Goal: Task Accomplishment & Management: Manage account settings

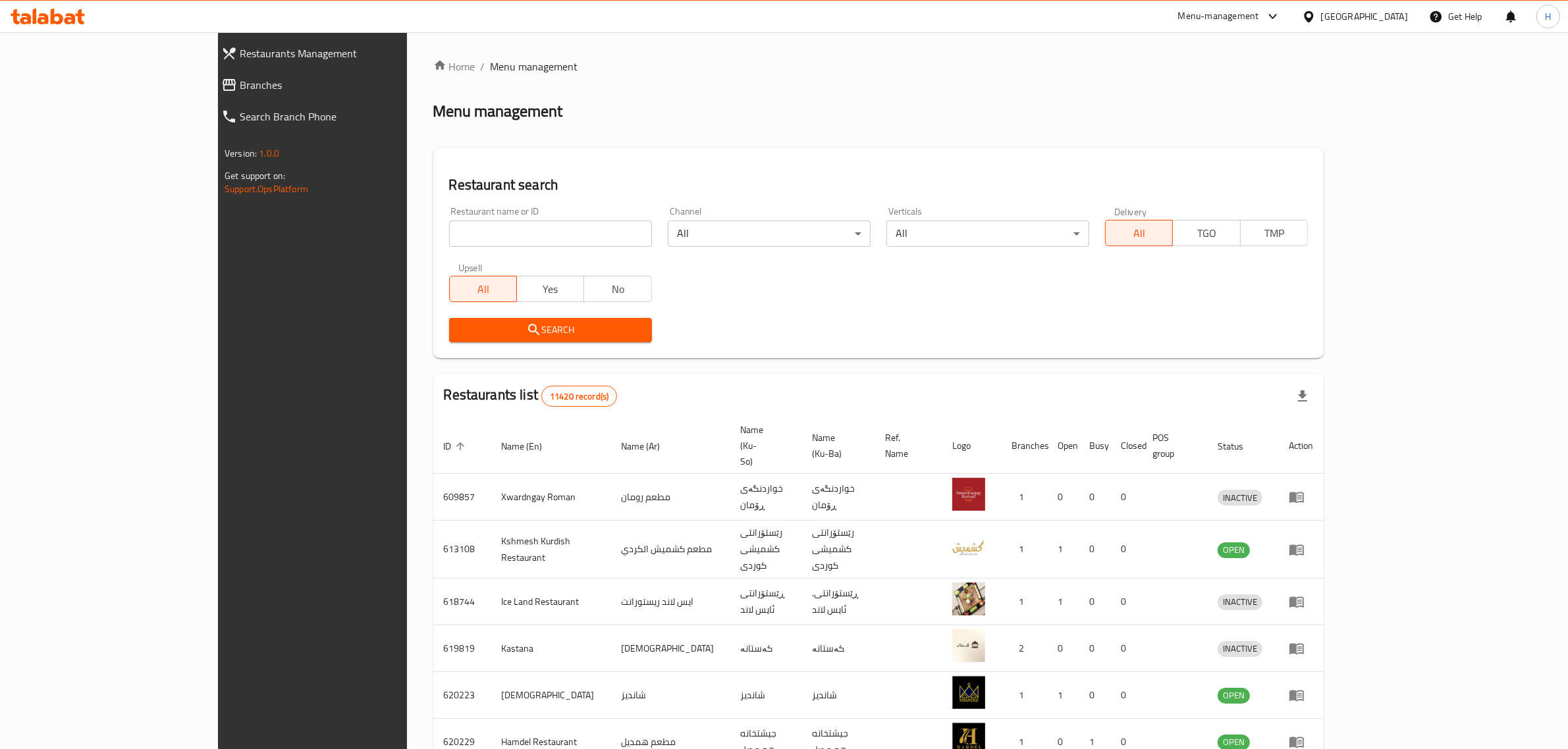
drag, startPoint x: 0, startPoint y: 0, endPoint x: 514, endPoint y: 237, distance: 566.0
click at [514, 237] on input "search" at bounding box center [551, 234] width 203 height 27
type input "fay cafe"
click button "Search" at bounding box center [551, 330] width 203 height 24
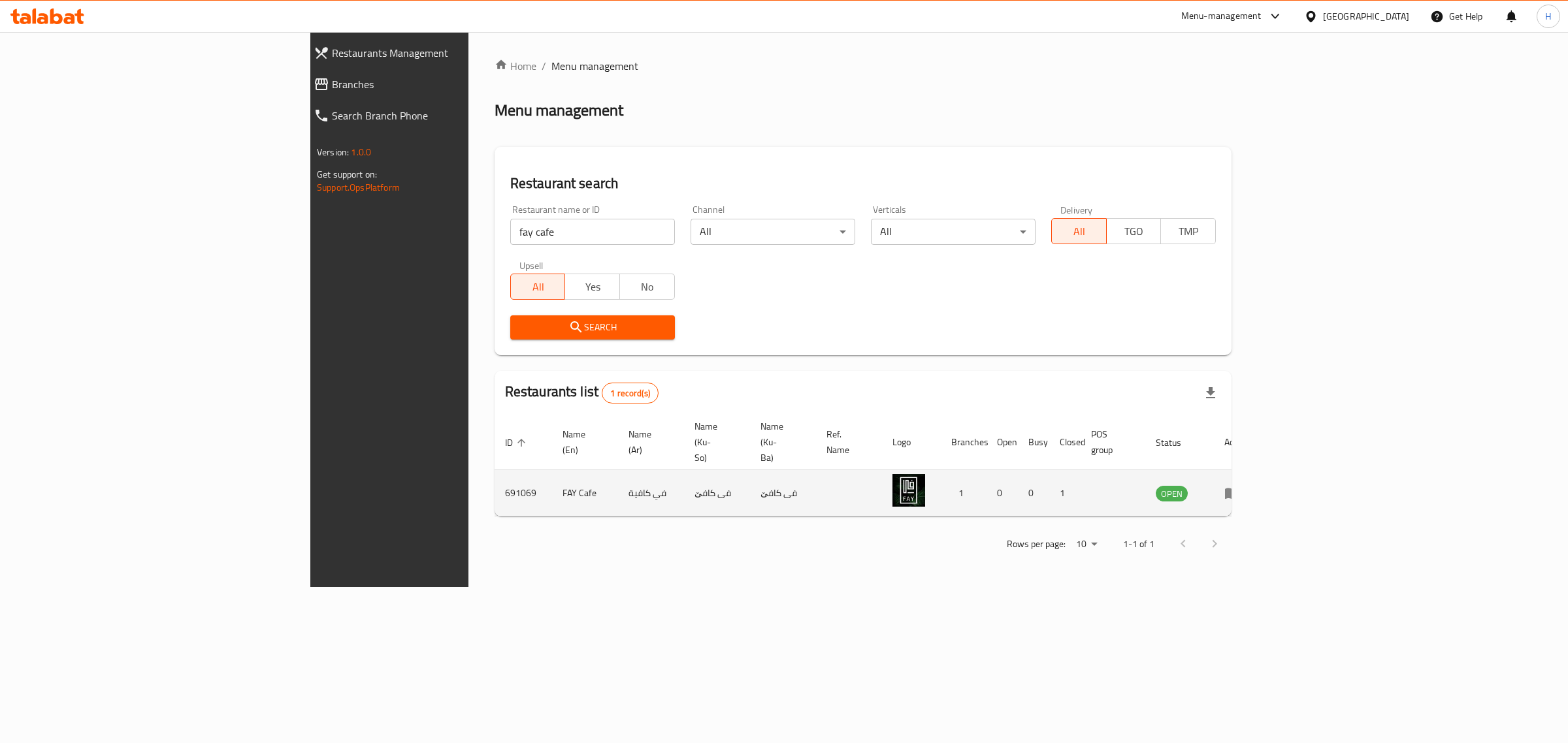
click at [1259, 475] on td "enhanced table" at bounding box center [1236, 494] width 45 height 46
click at [1239, 489] on icon "enhanced table" at bounding box center [1232, 494] width 14 height 11
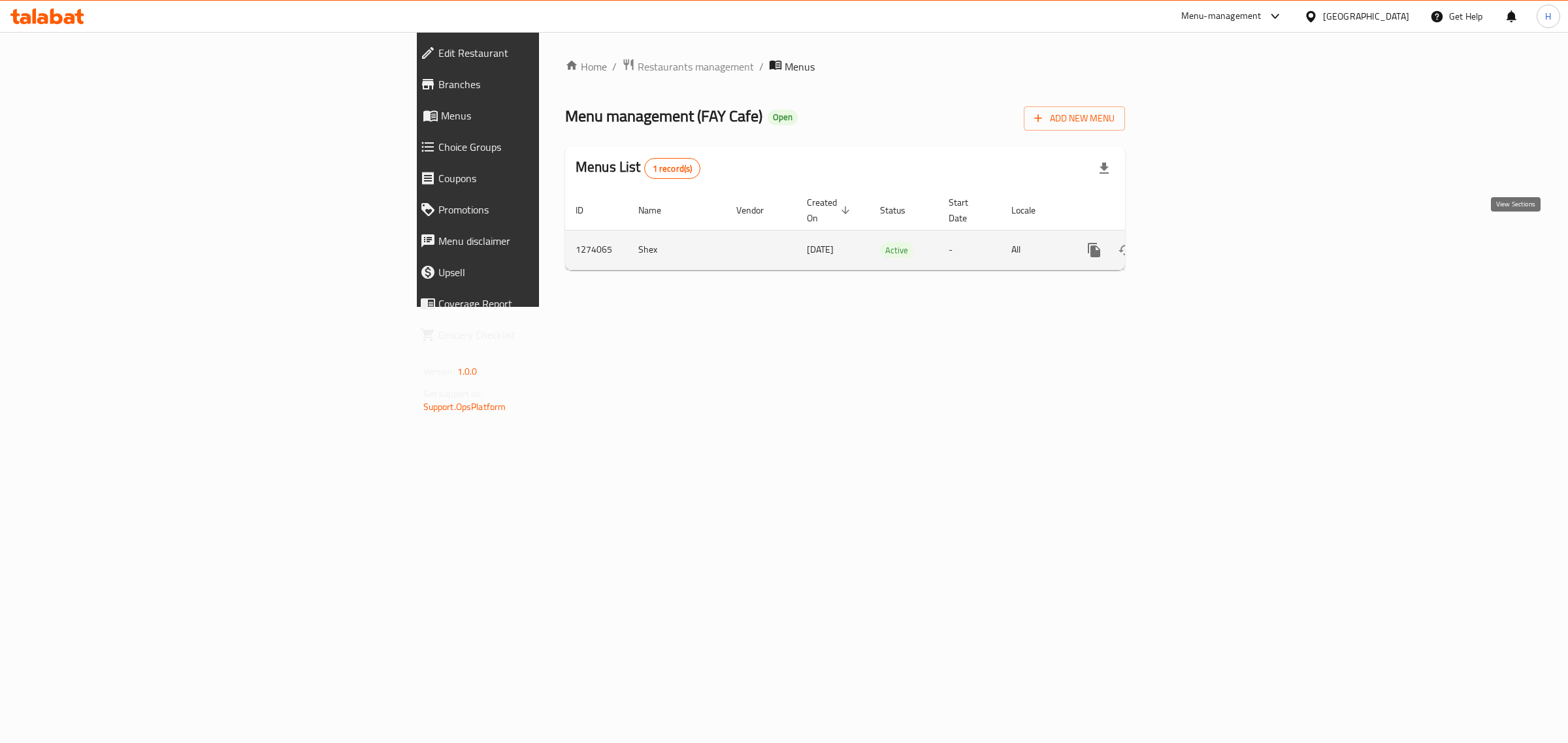
click at [1204, 246] on link "enhanced table" at bounding box center [1188, 250] width 31 height 31
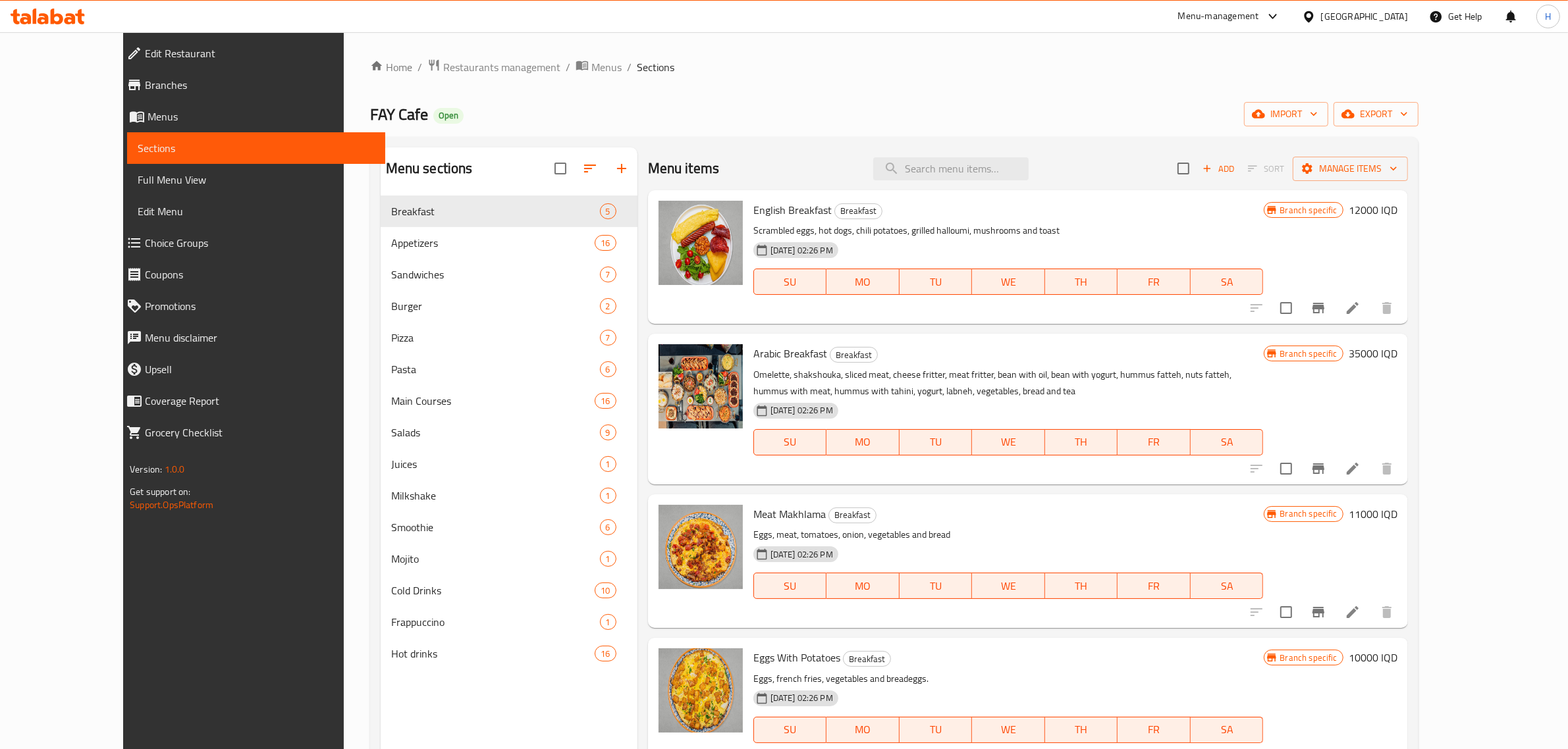
click at [800, 176] on div "Menu items Add Sort Manage items" at bounding box center [1028, 168] width 760 height 42
click at [988, 162] on input "search" at bounding box center [950, 169] width 156 height 23
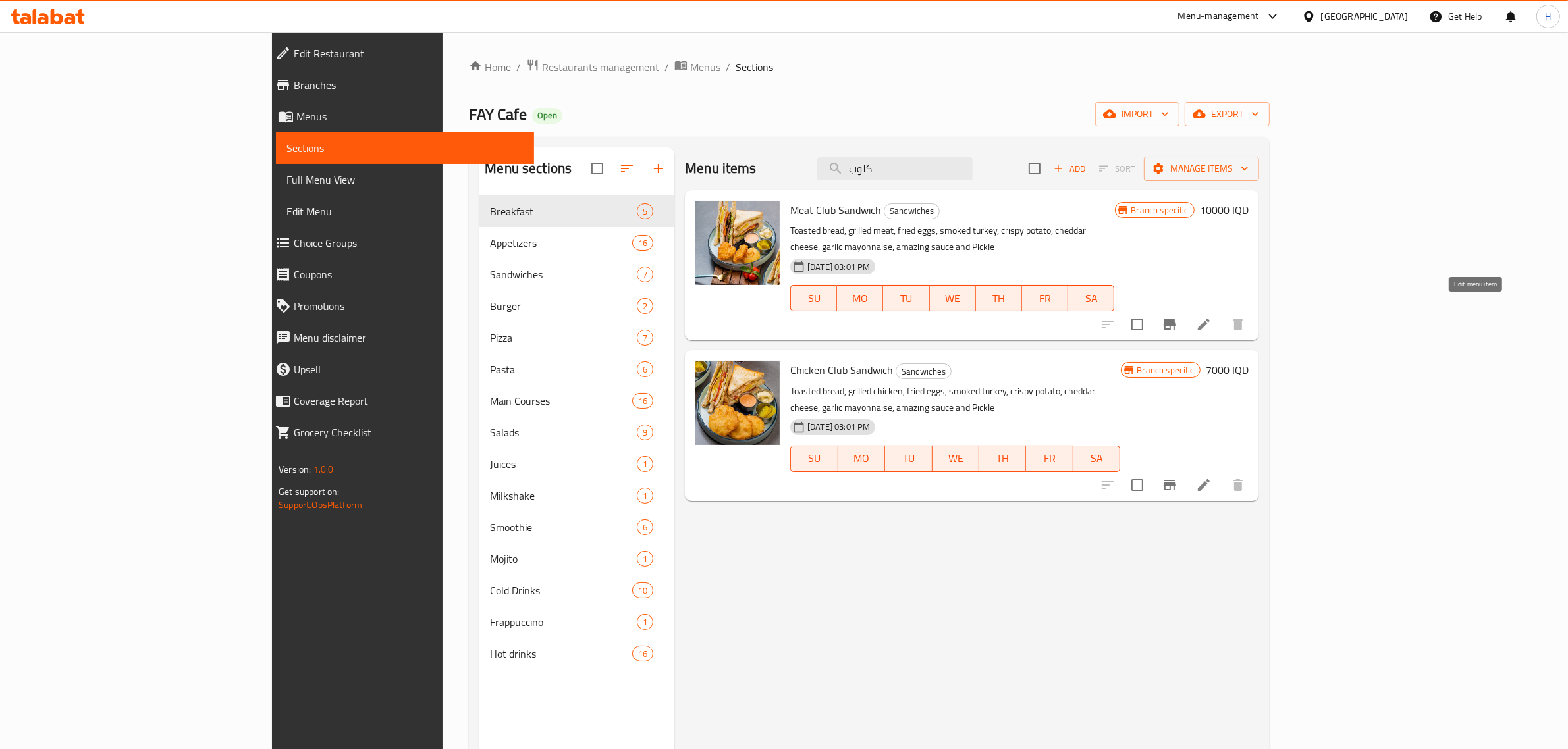
type input "كلوب"
click at [1210, 319] on icon at bounding box center [1203, 325] width 12 height 12
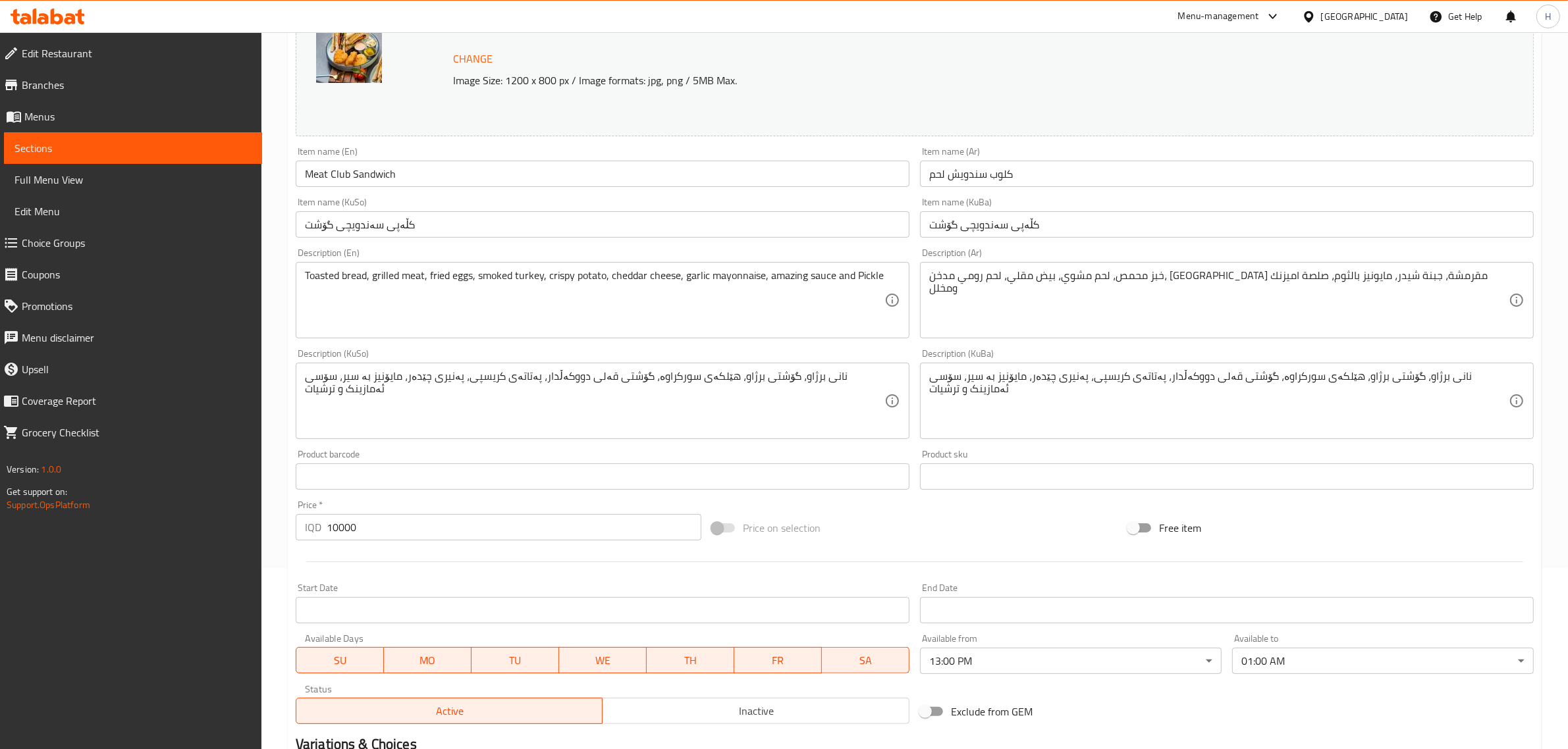
scroll to position [350, 0]
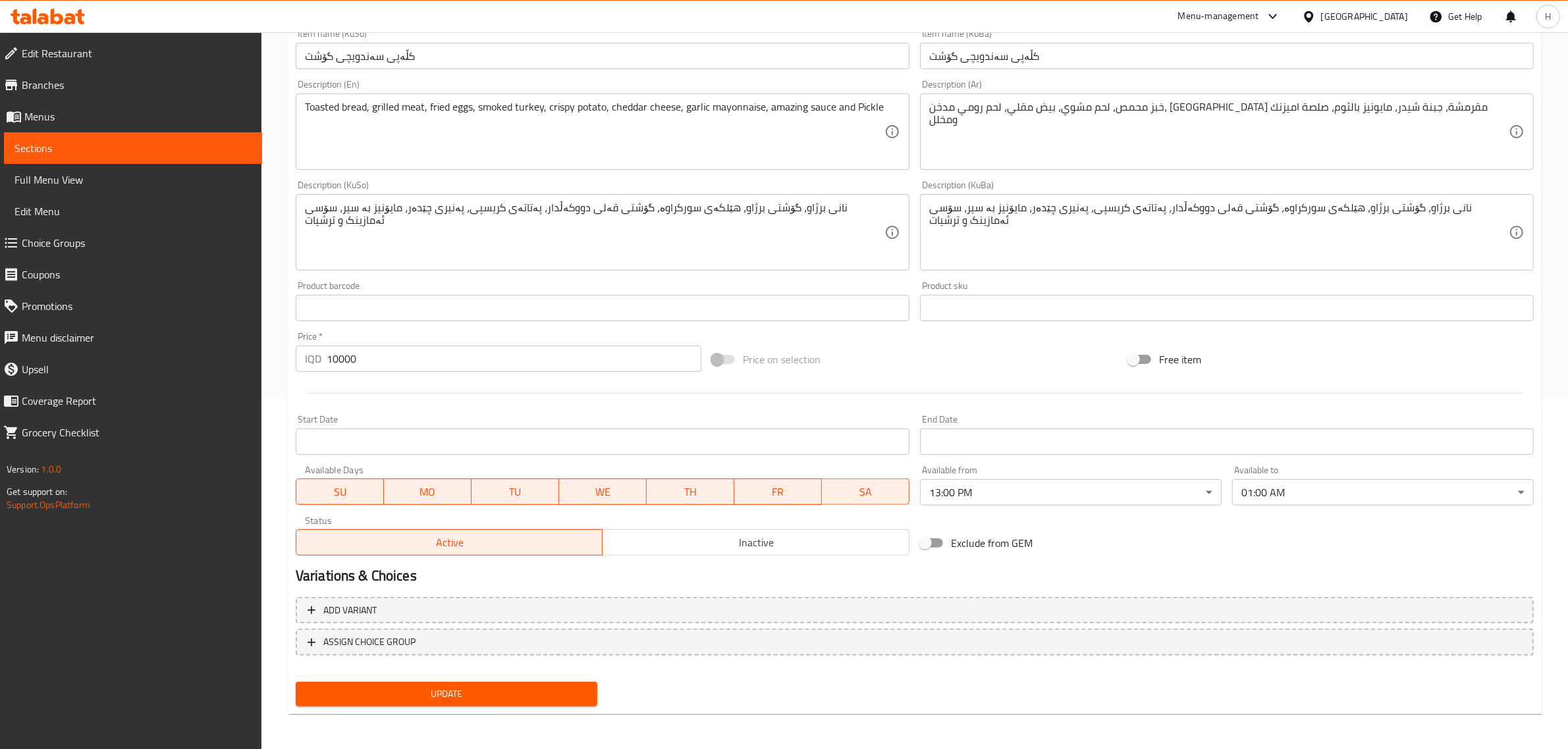
click at [685, 533] on span "Inactive" at bounding box center [756, 543] width 296 height 19
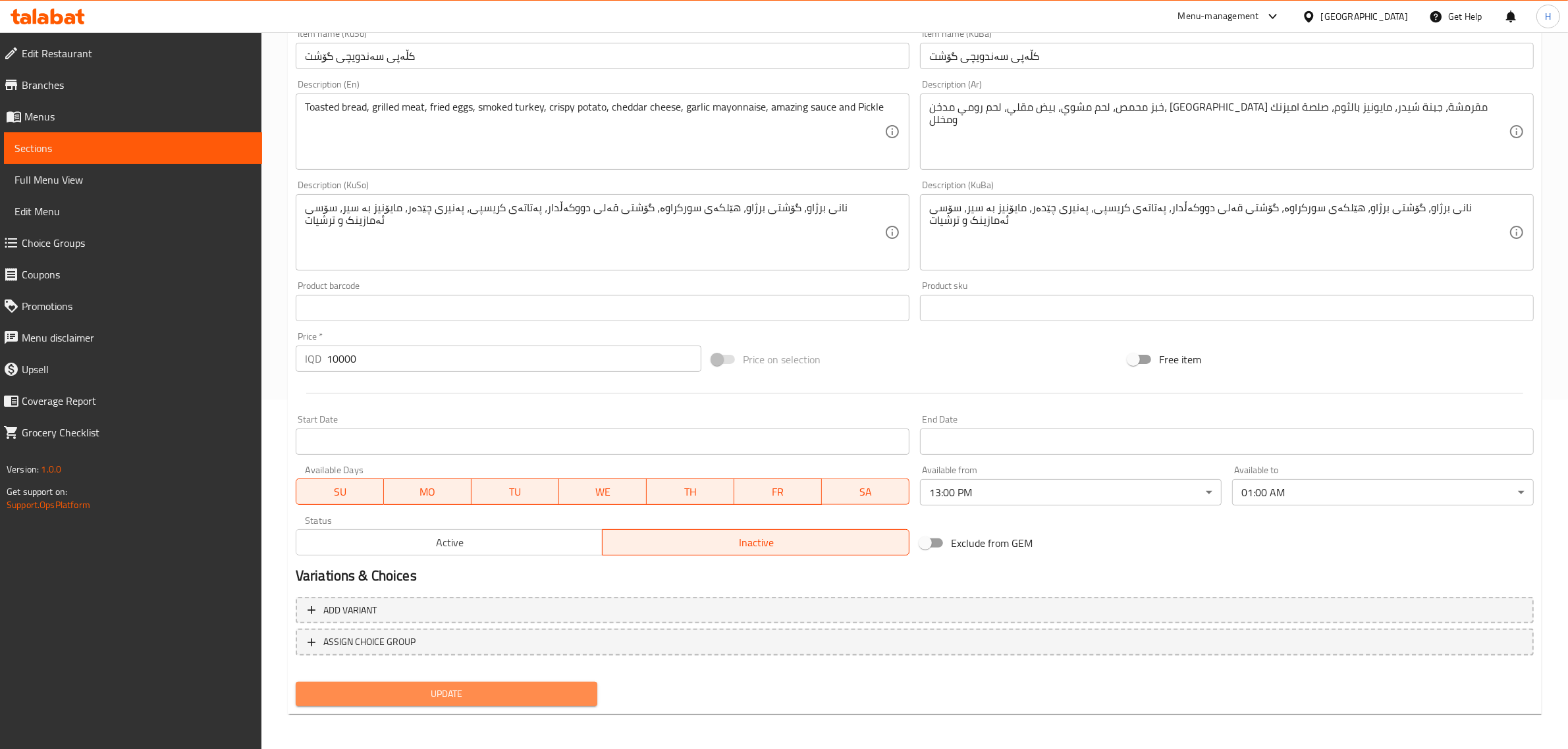
click at [525, 682] on button "Update" at bounding box center [446, 694] width 301 height 24
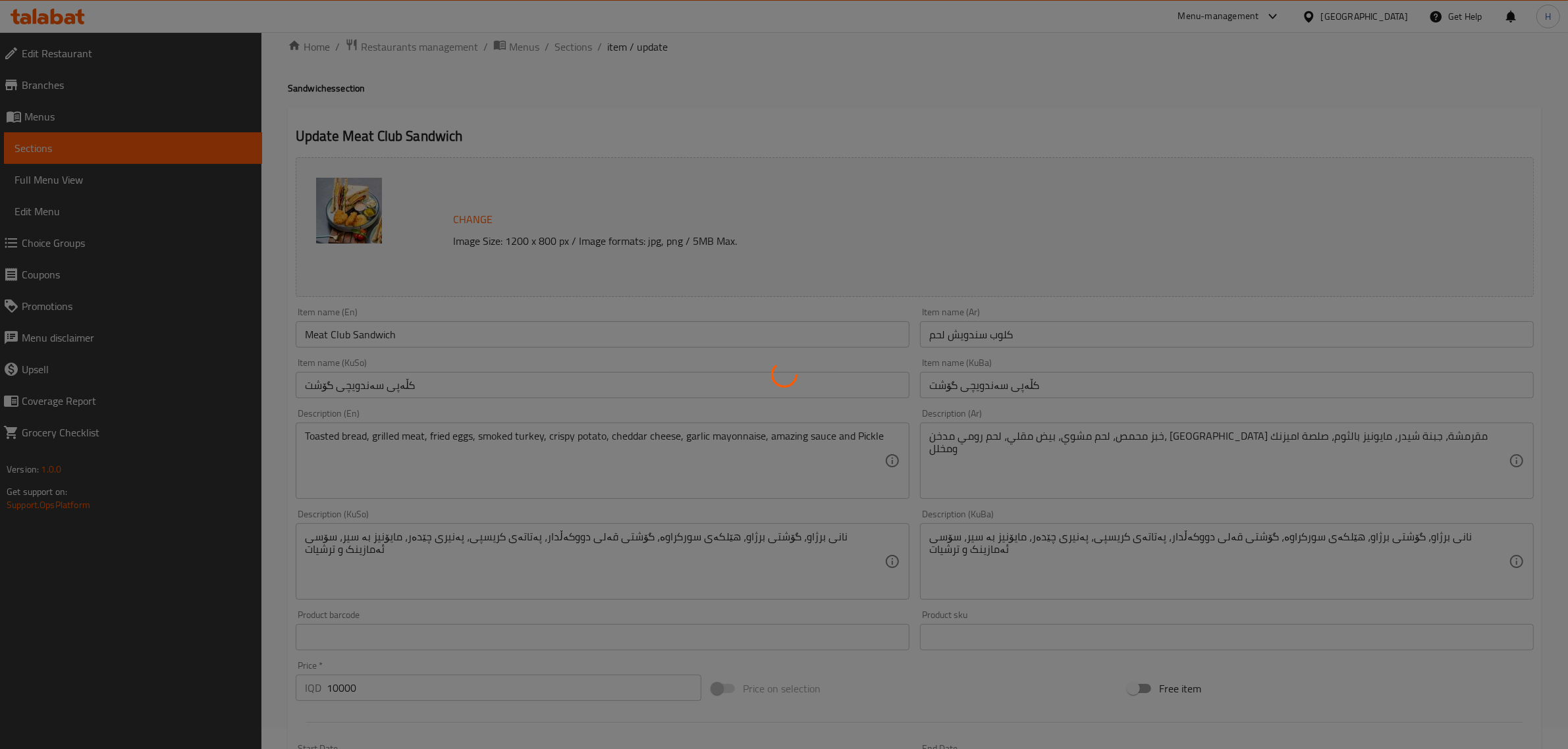
scroll to position [0, 0]
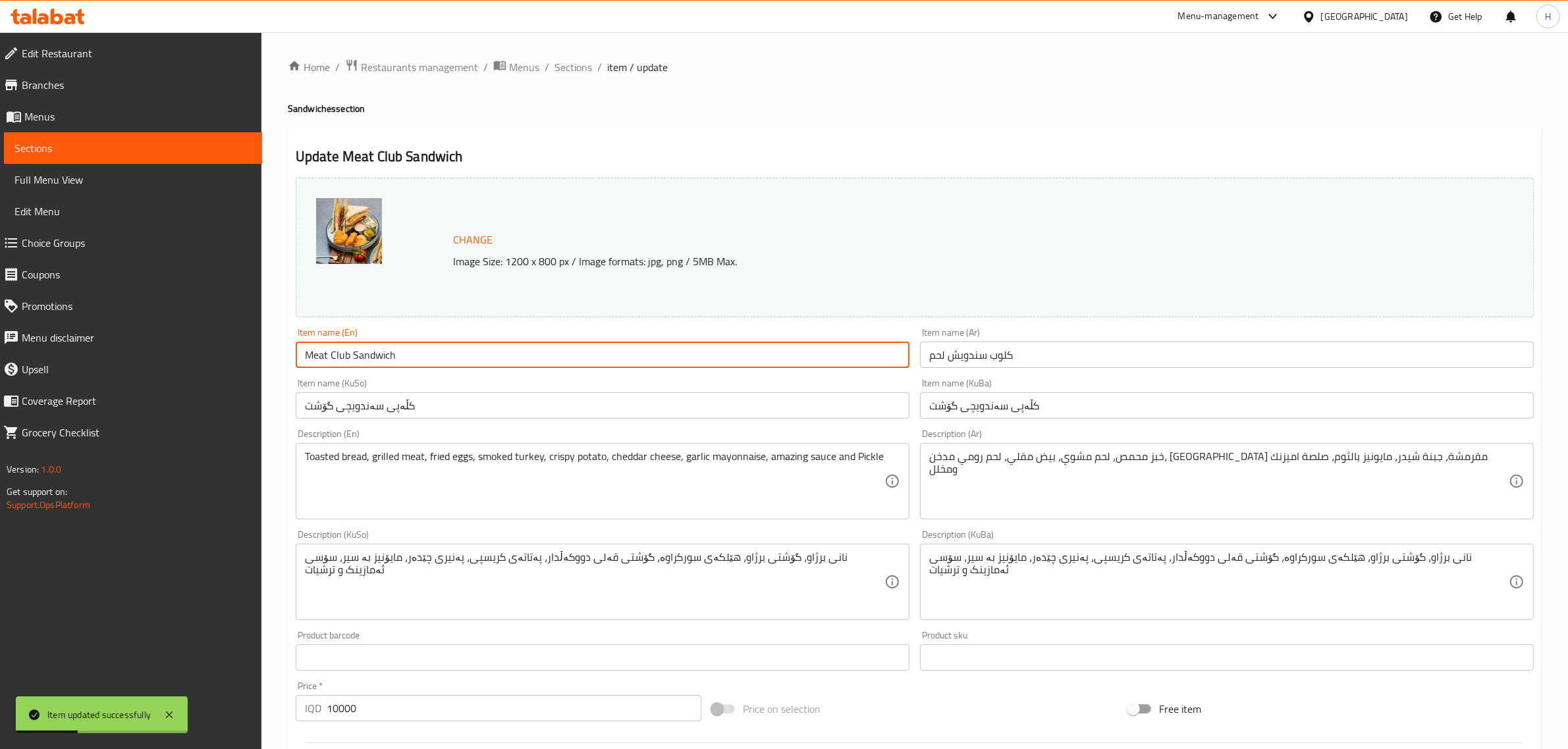
click at [314, 355] on input "Meat Club Sandwich" at bounding box center [602, 355] width 613 height 27
click at [336, 354] on input "Meat Club Sandwich" at bounding box center [602, 355] width 613 height 27
drag, startPoint x: 336, startPoint y: 354, endPoint x: 382, endPoint y: 358, distance: 46.2
click at [382, 358] on input "Meat Club Sandwich" at bounding box center [602, 355] width 613 height 27
click at [570, 59] on span "Sections" at bounding box center [573, 67] width 37 height 16
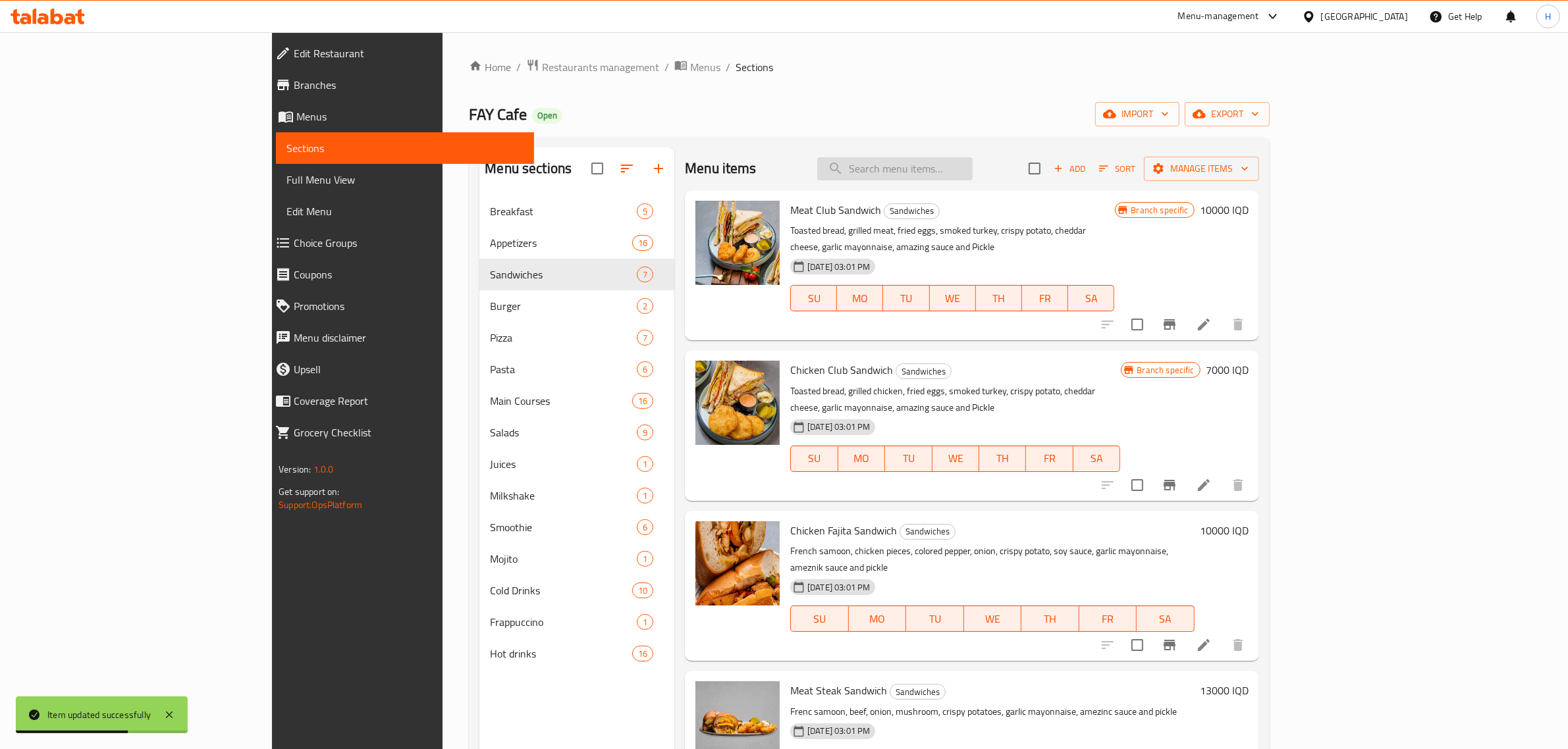
click at [952, 159] on input "search" at bounding box center [895, 169] width 156 height 23
paste input "Club Sandwich"
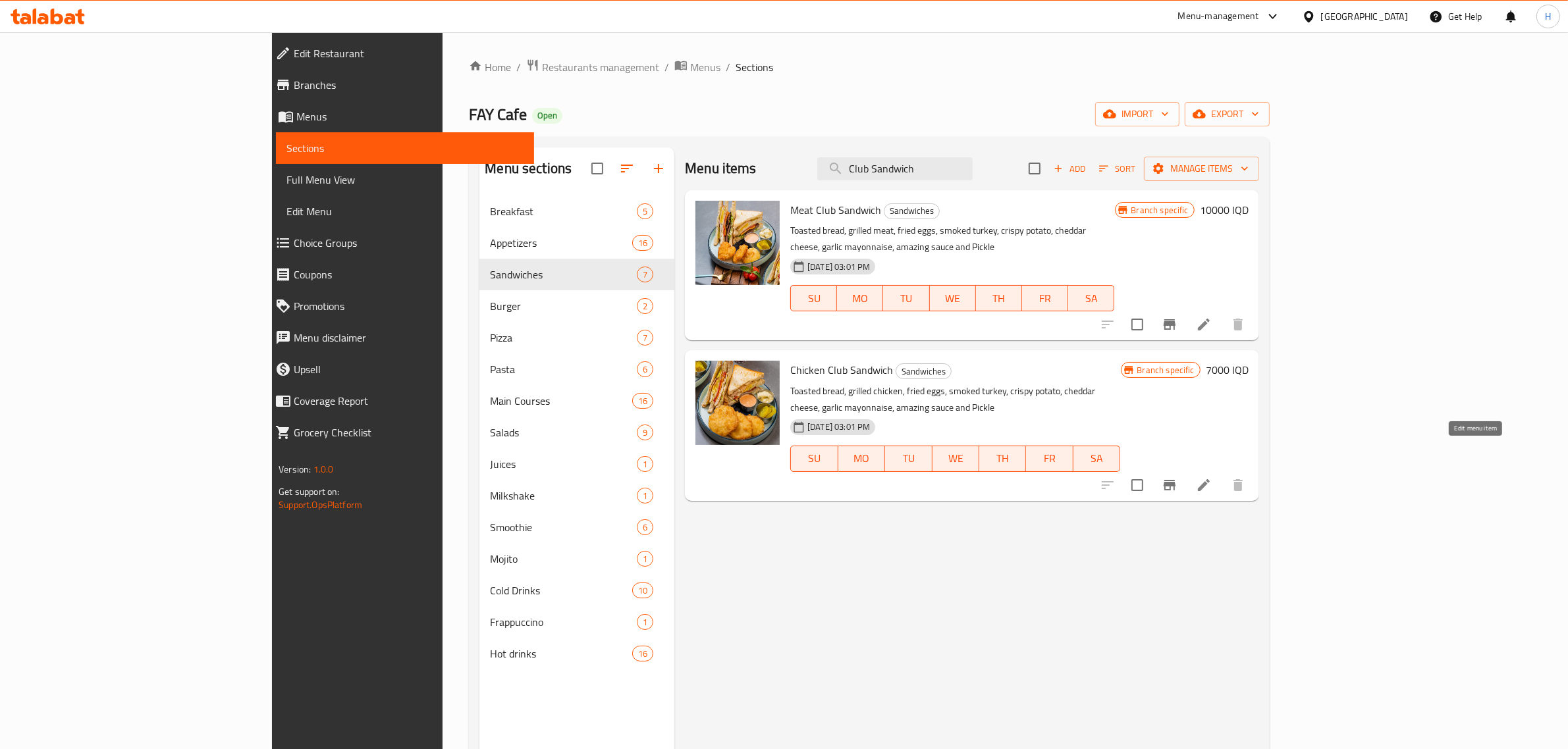
type input "Club Sandwich"
click at [1212, 478] on icon at bounding box center [1203, 485] width 16 height 16
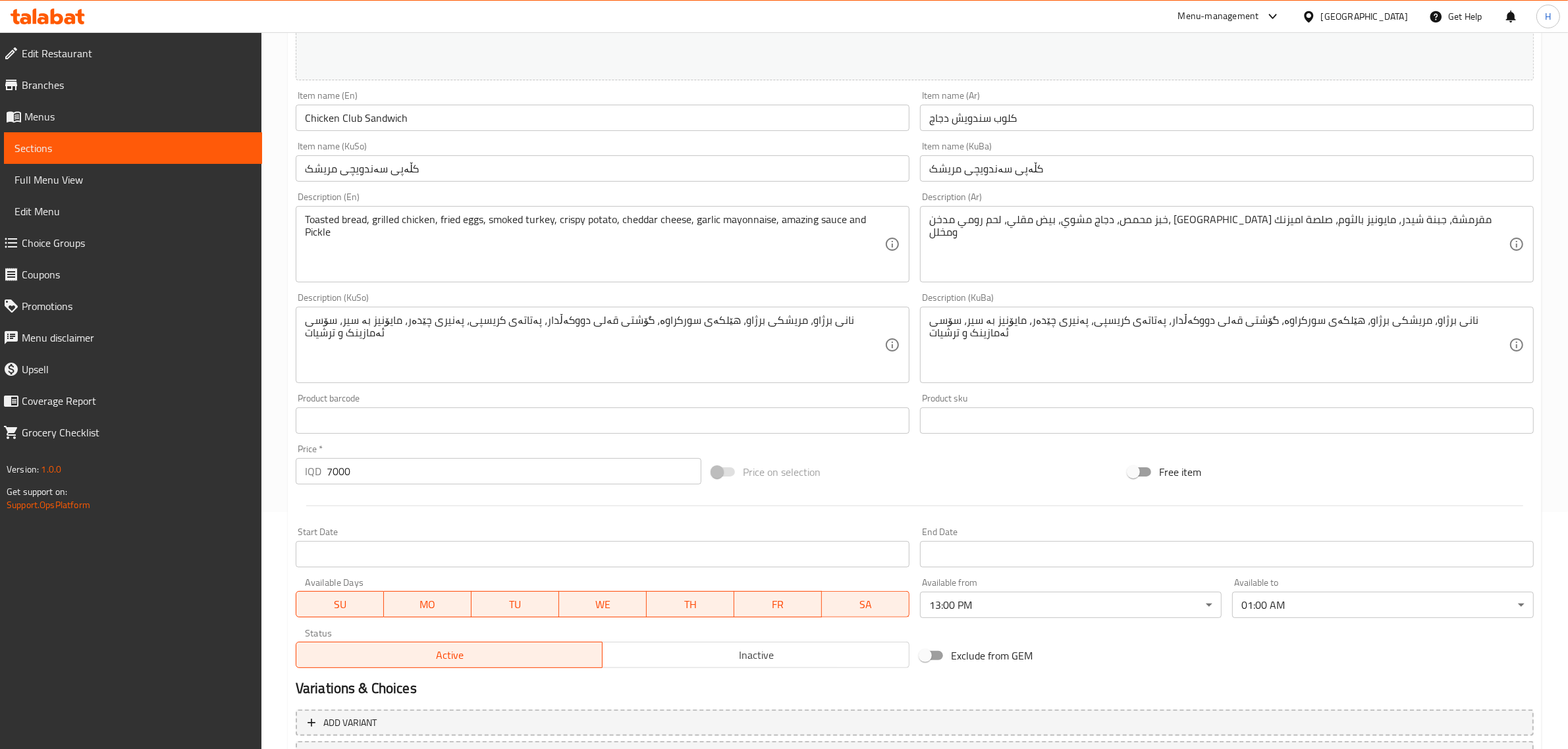
scroll to position [350, 0]
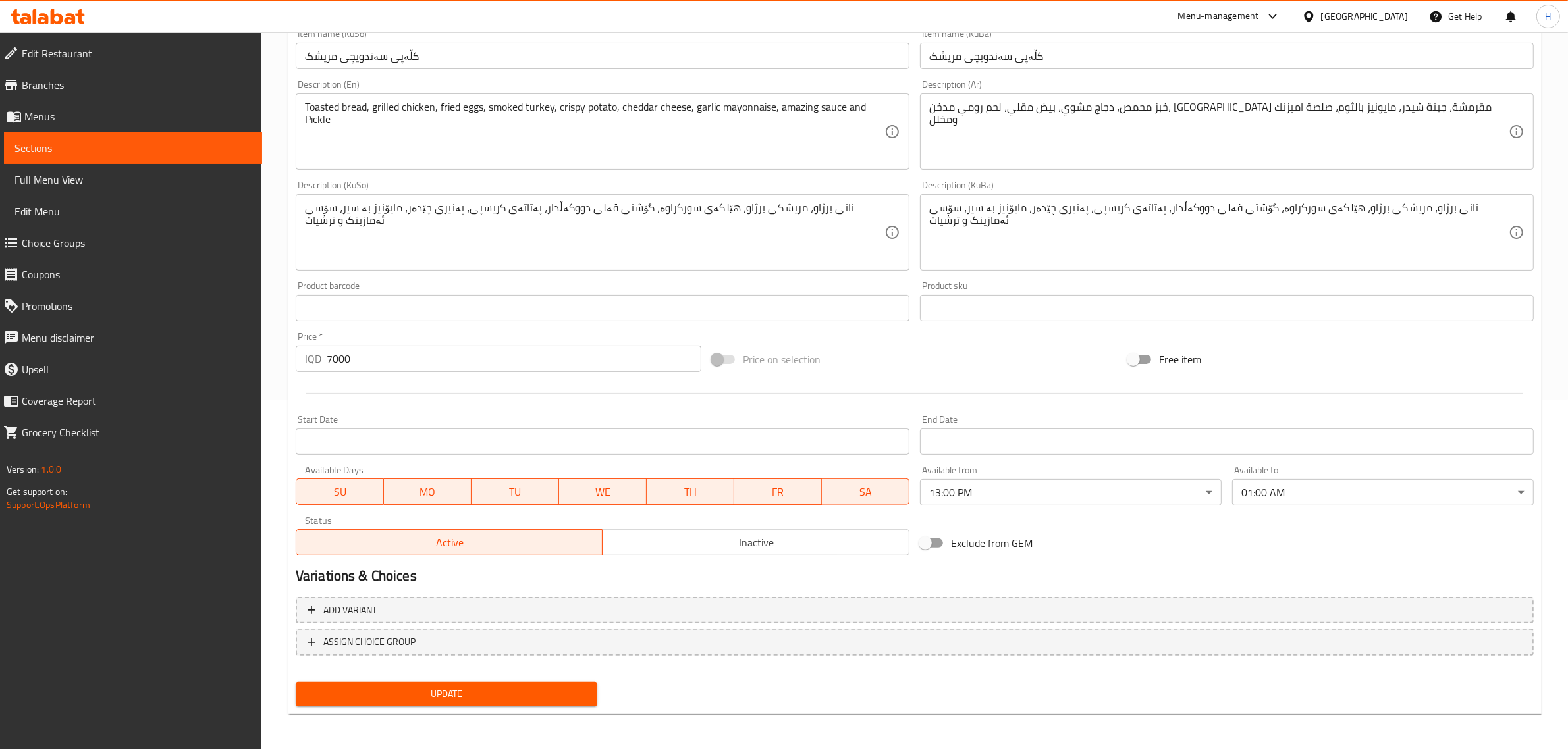
click at [690, 544] on span "Inactive" at bounding box center [756, 543] width 296 height 19
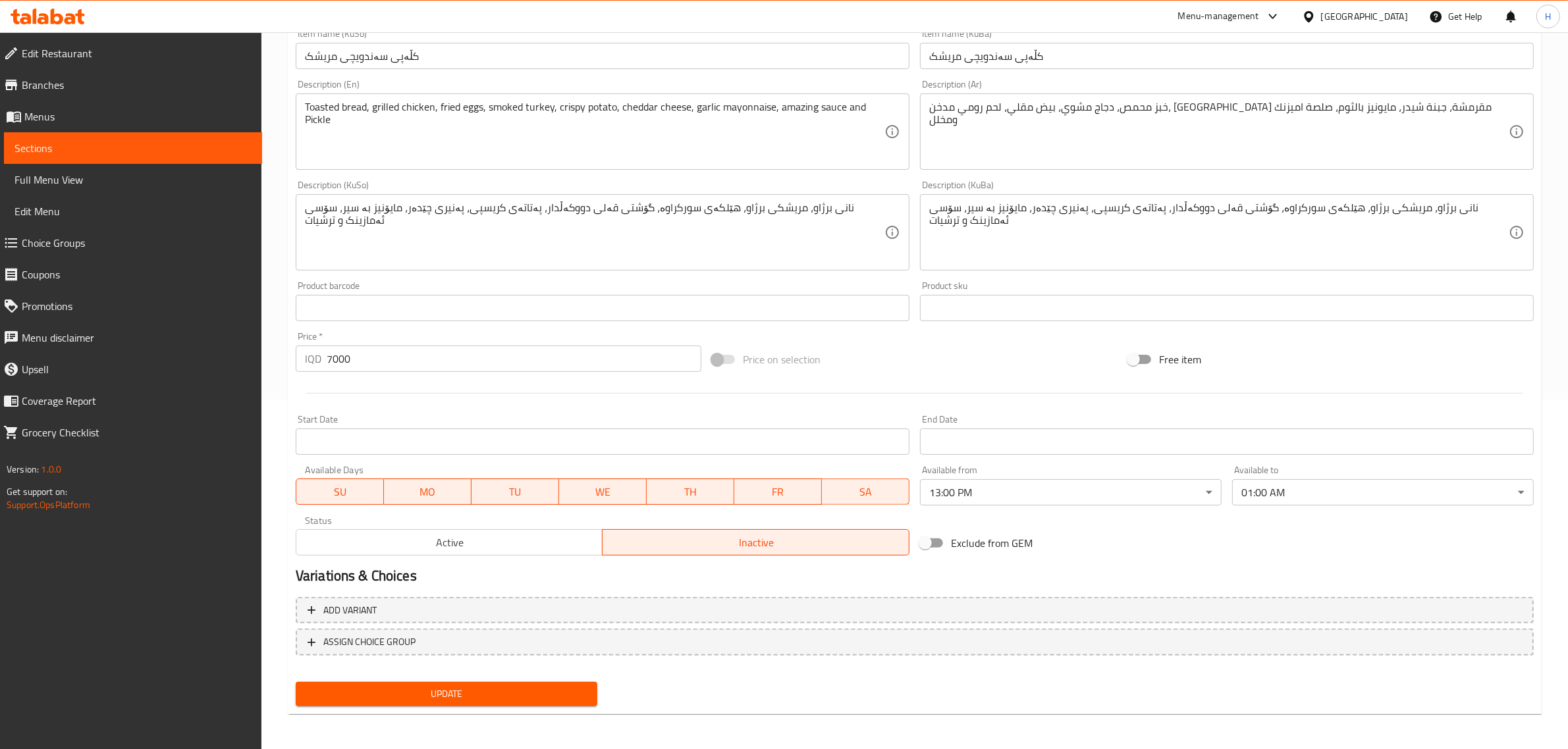
click at [484, 696] on span "Update" at bounding box center [446, 695] width 280 height 17
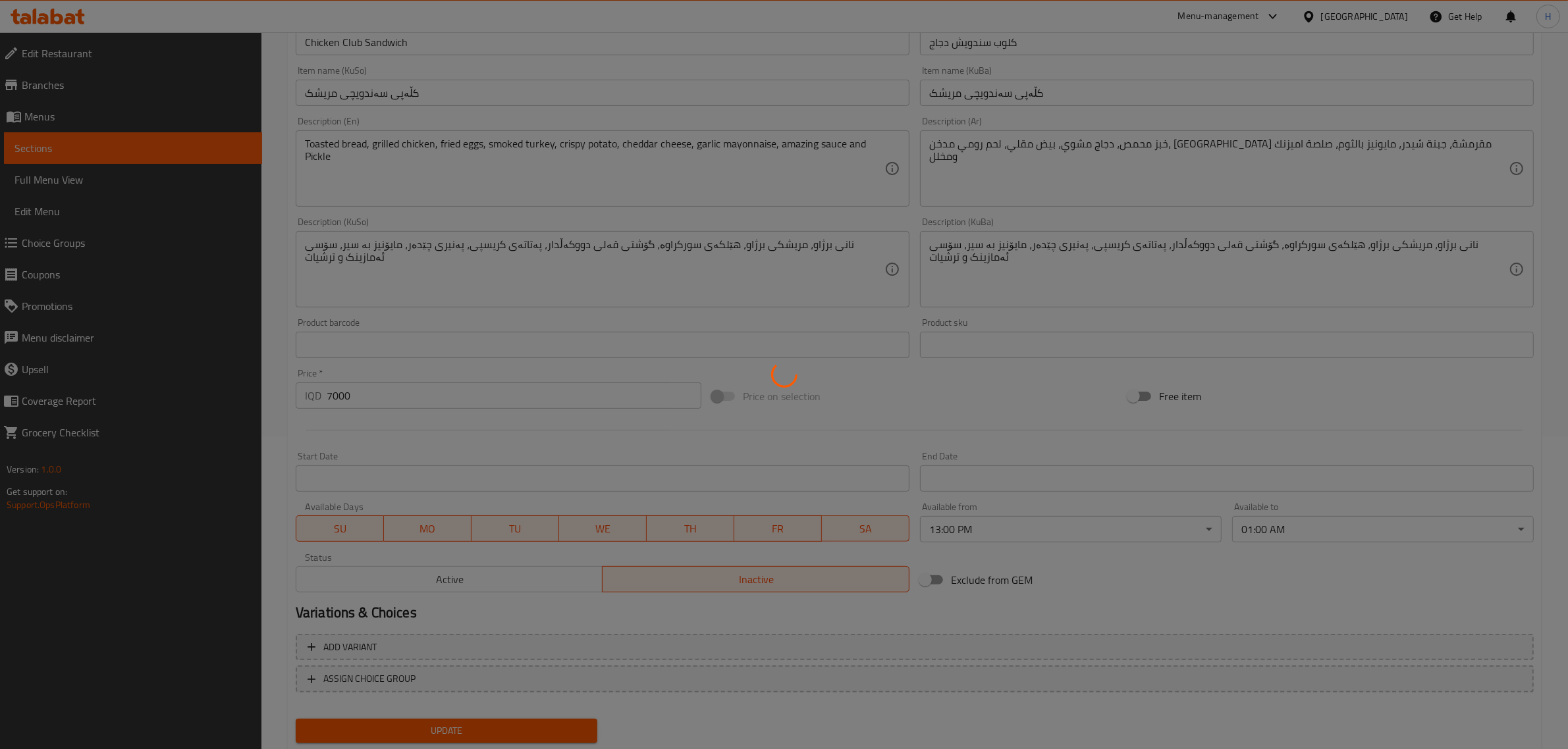
scroll to position [0, 0]
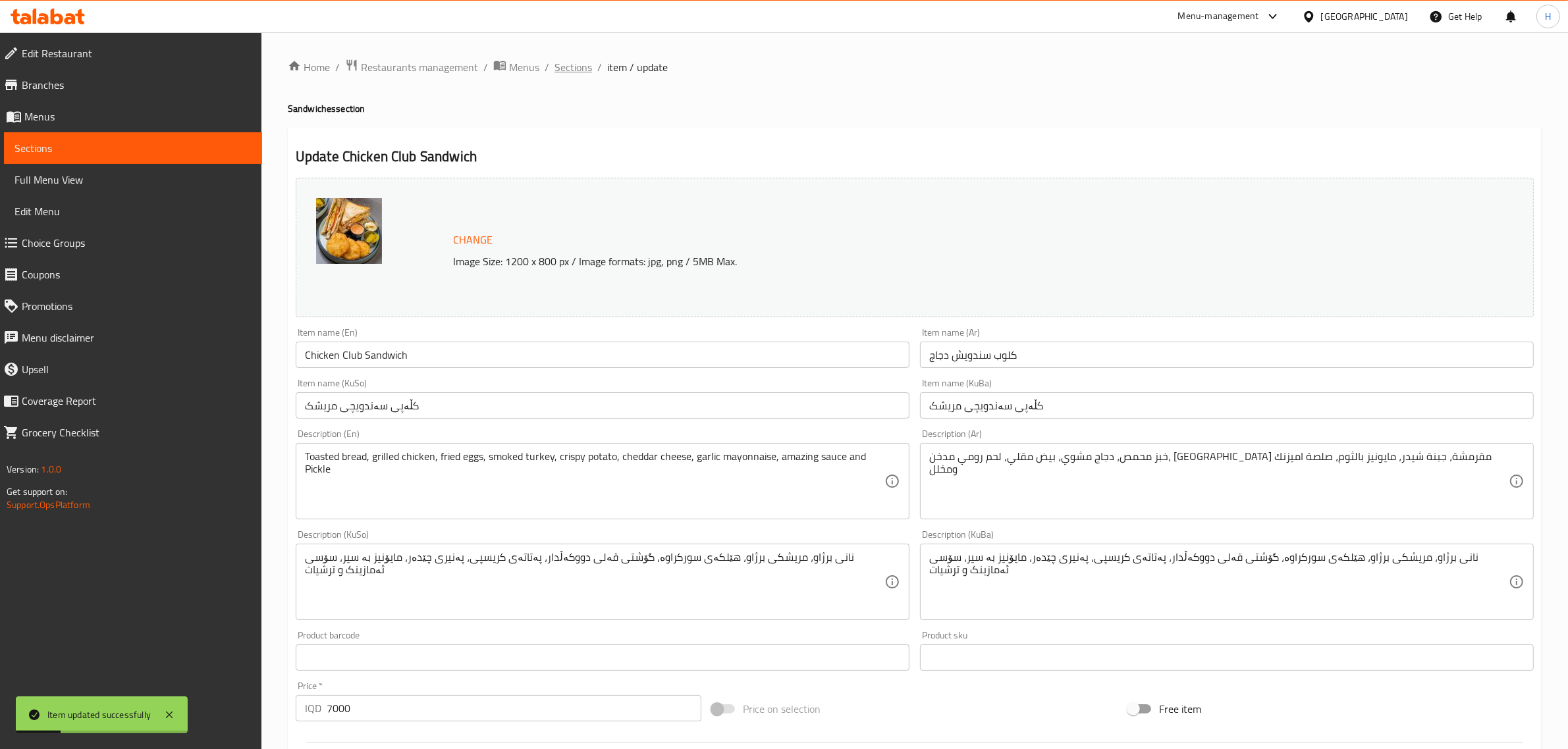
click at [573, 63] on span "Sections" at bounding box center [573, 67] width 37 height 16
